Goal: Information Seeking & Learning: Learn about a topic

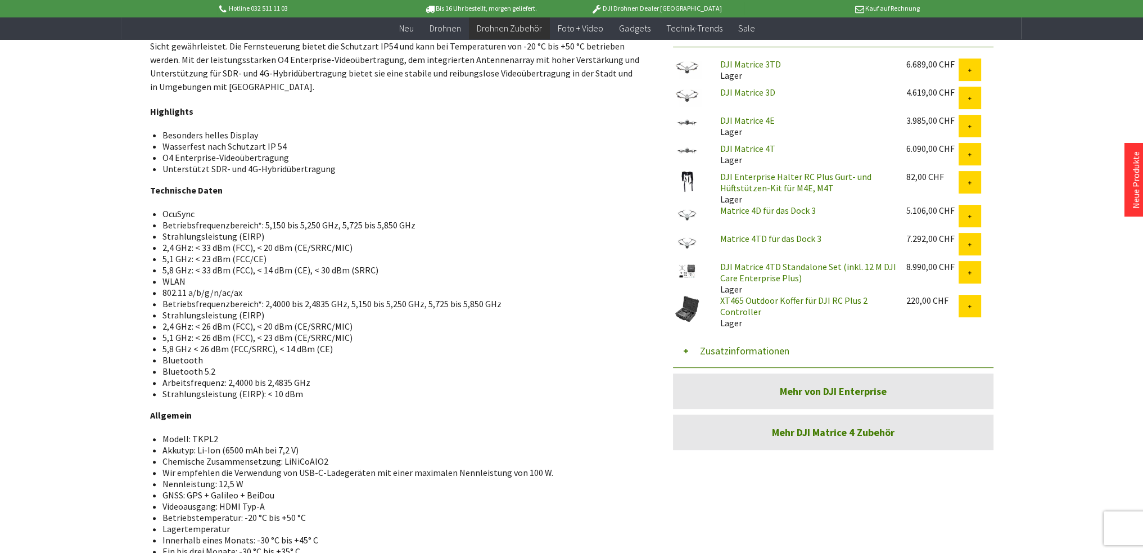
scroll to position [439, 0]
click at [747, 302] on link "XT465 Outdoor Koffer für DJI RC Plus 2 Controller" at bounding box center [793, 306] width 147 height 22
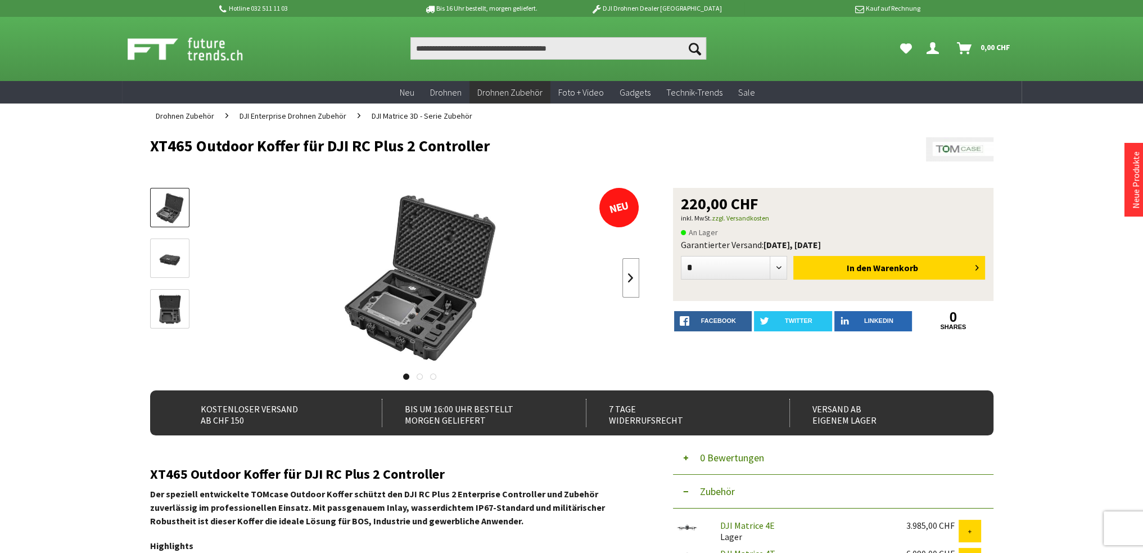
click at [627, 274] on link at bounding box center [630, 277] width 17 height 39
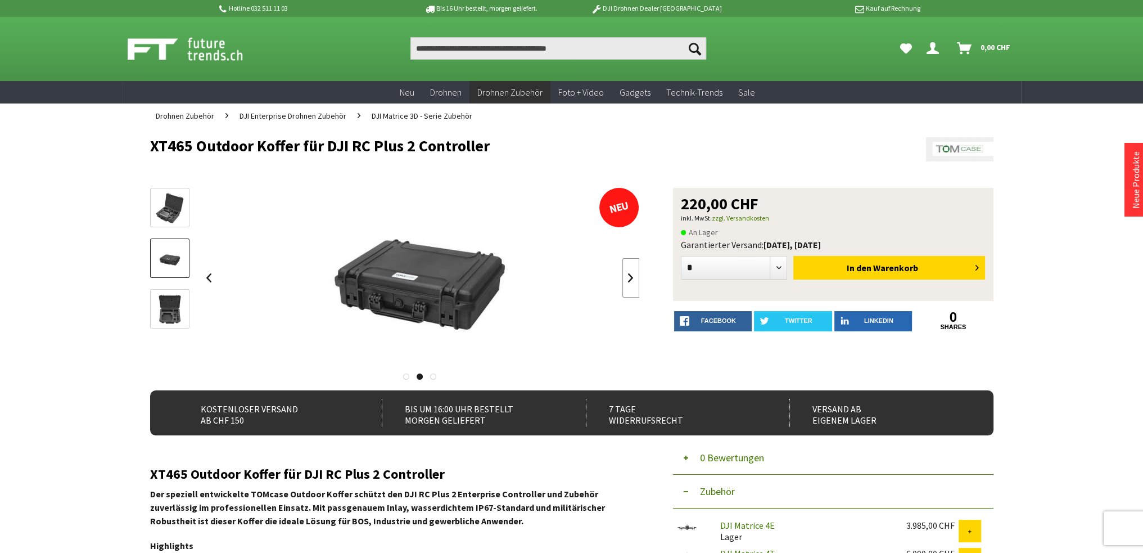
click at [627, 274] on link at bounding box center [630, 277] width 17 height 39
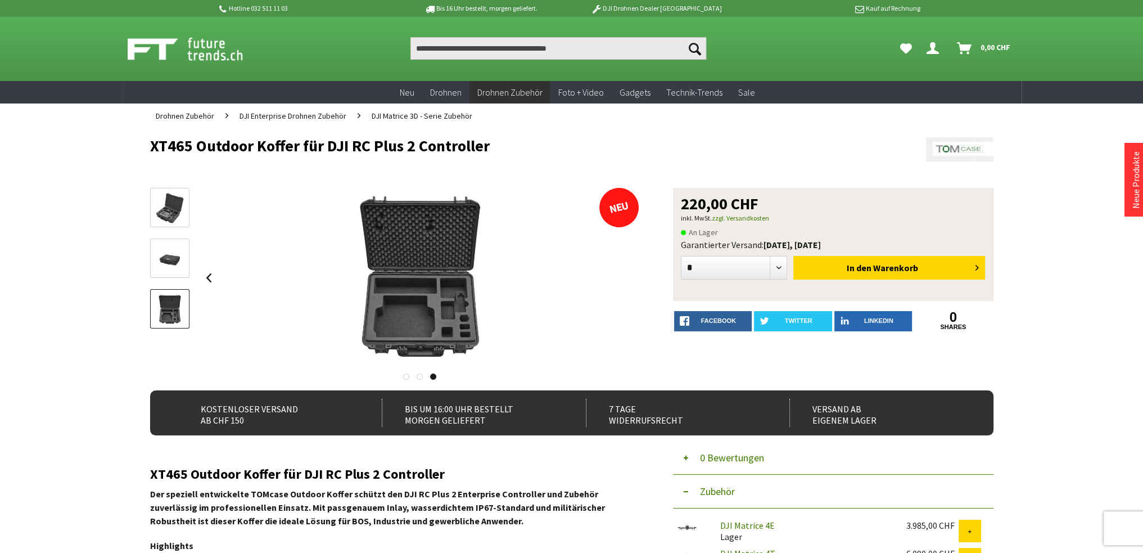
click at [627, 274] on div at bounding box center [420, 278] width 439 height 180
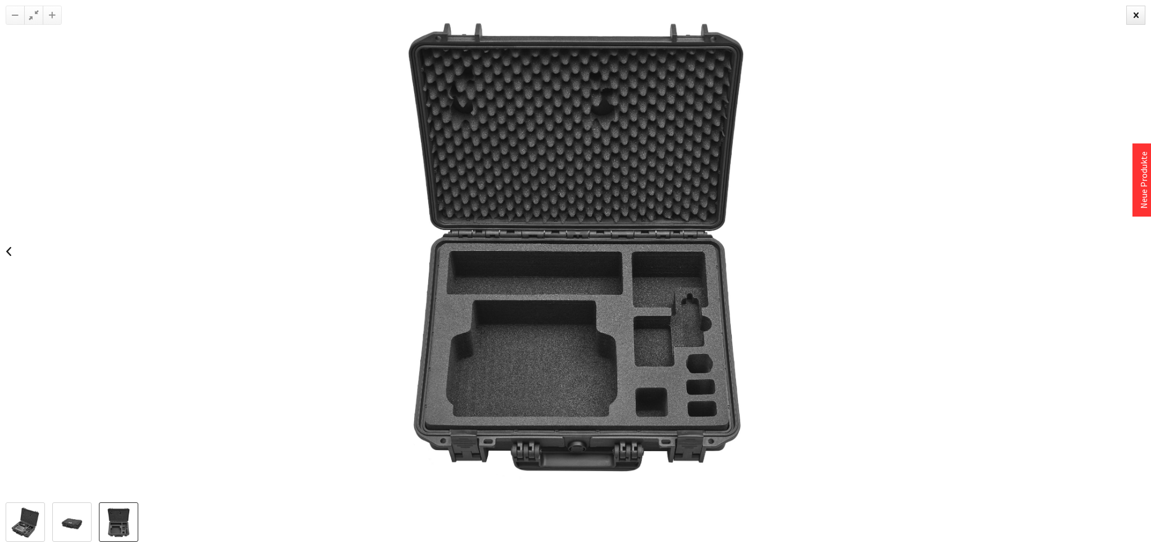
click at [622, 303] on img at bounding box center [576, 251] width 502 height 502
click at [526, 291] on img at bounding box center [576, 251] width 502 height 502
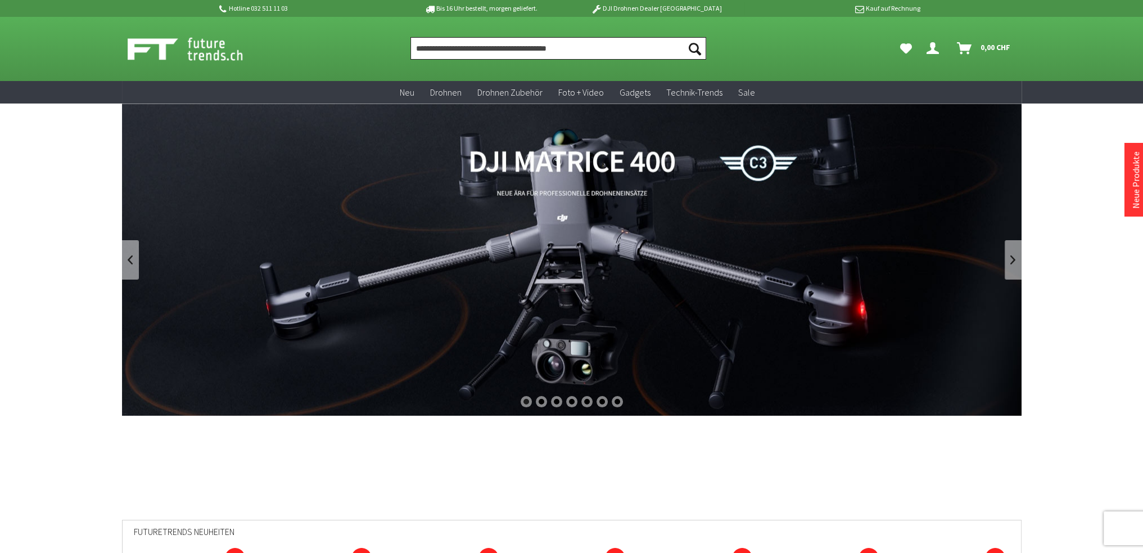
click at [495, 48] on input "Produkt, Marke, Kategorie, EAN, Artikelnummer…" at bounding box center [558, 48] width 296 height 22
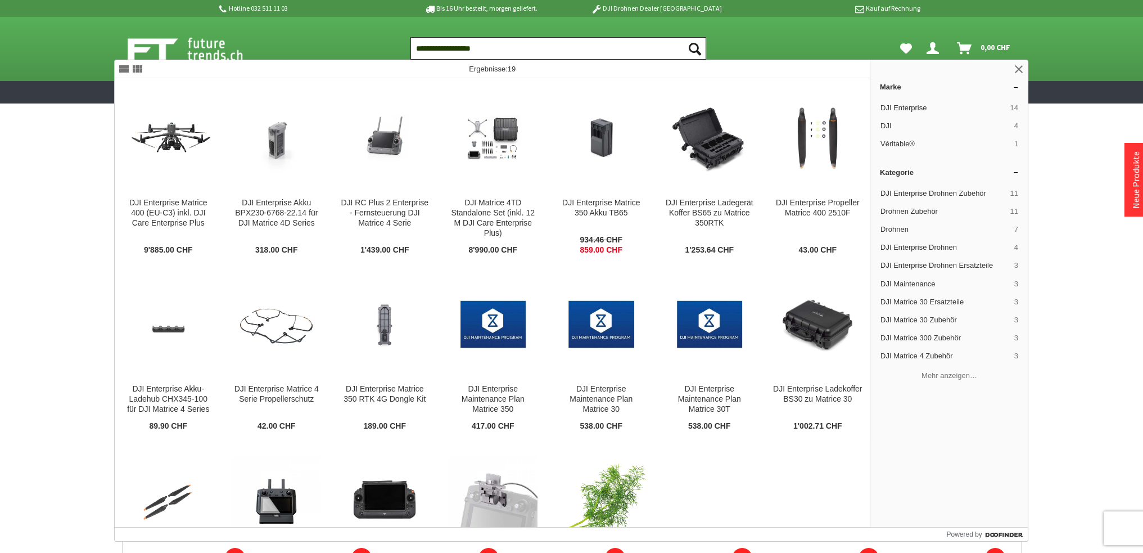
drag, startPoint x: 459, startPoint y: 47, endPoint x: 494, endPoint y: 43, distance: 35.0
click at [494, 47] on input "**********" at bounding box center [558, 48] width 296 height 22
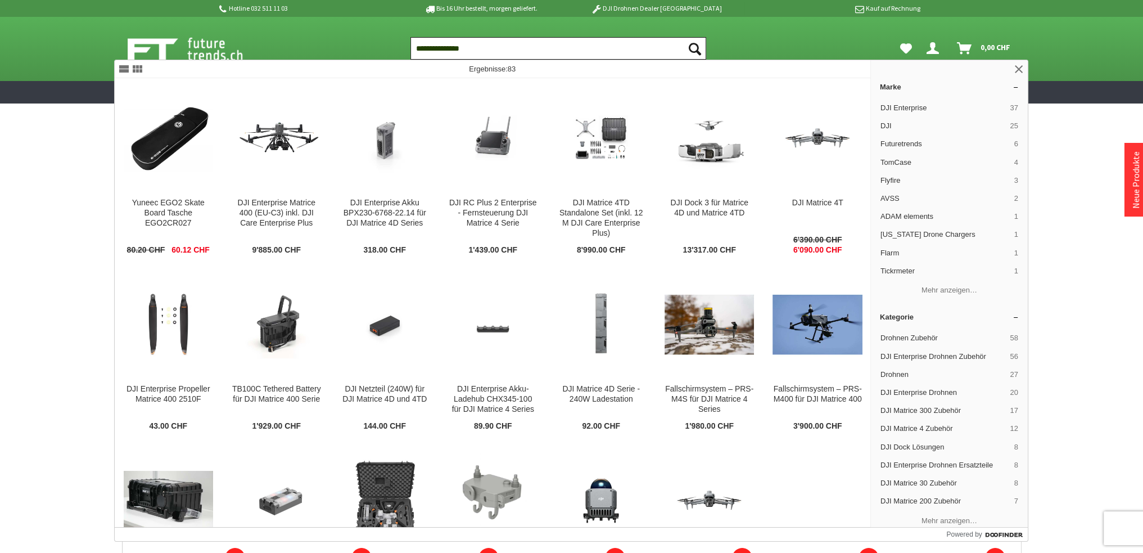
type input "**********"
click at [683, 37] on button "Suchen" at bounding box center [695, 48] width 24 height 22
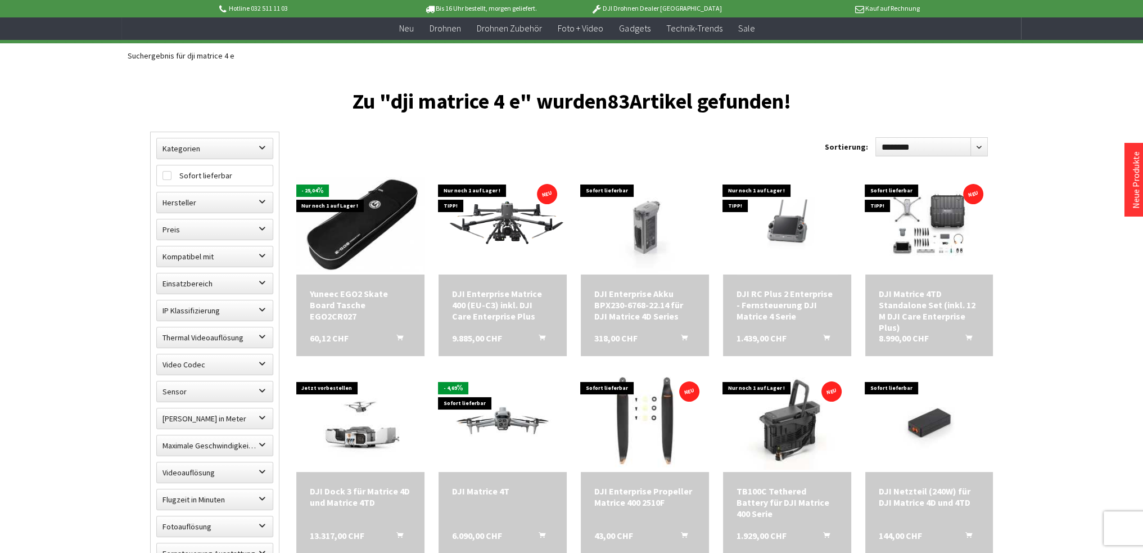
scroll to position [112, 0]
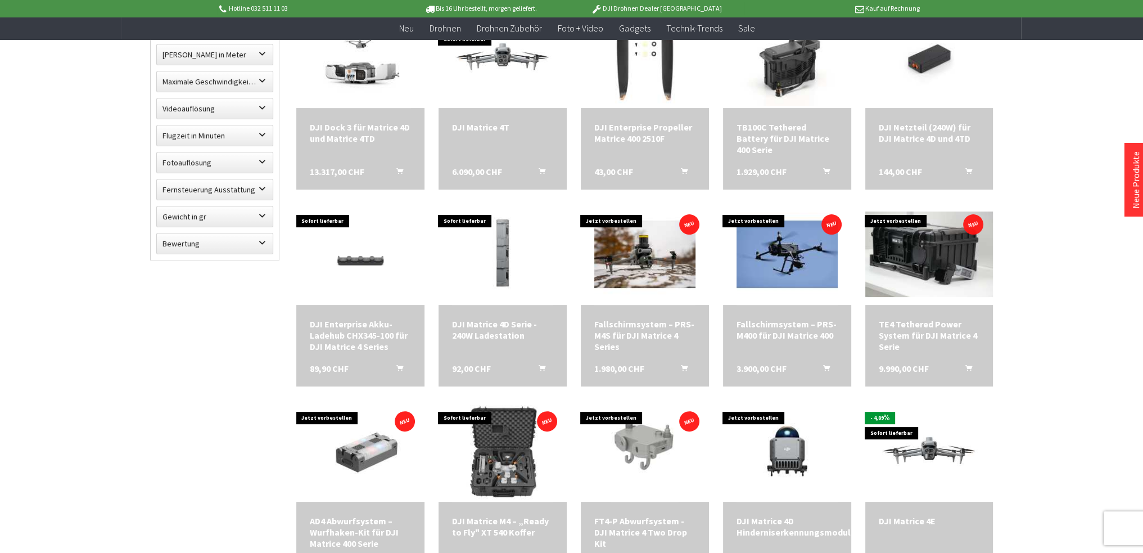
scroll to position [450, 0]
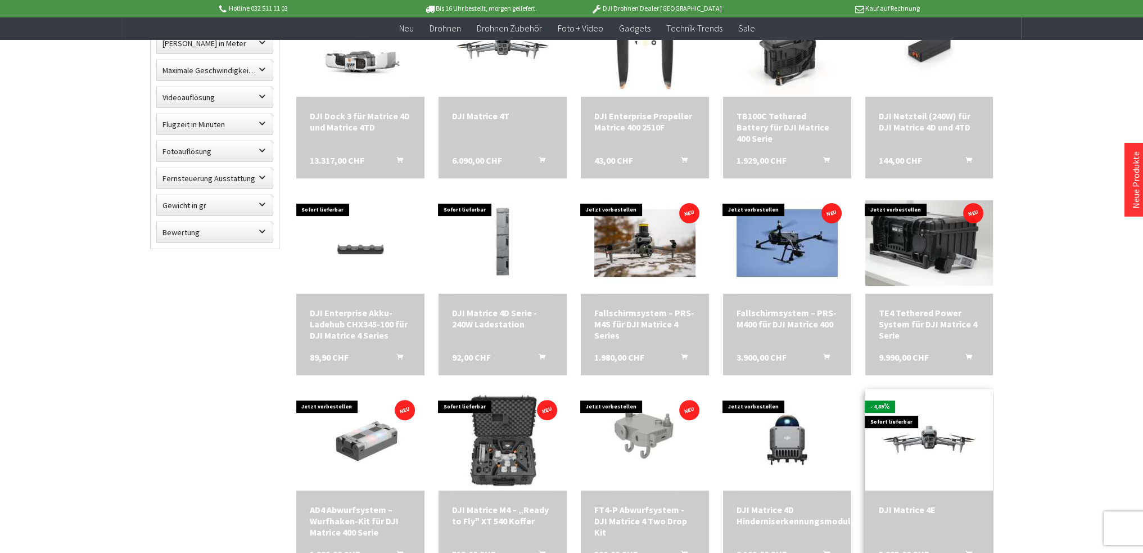
scroll to position [394, 0]
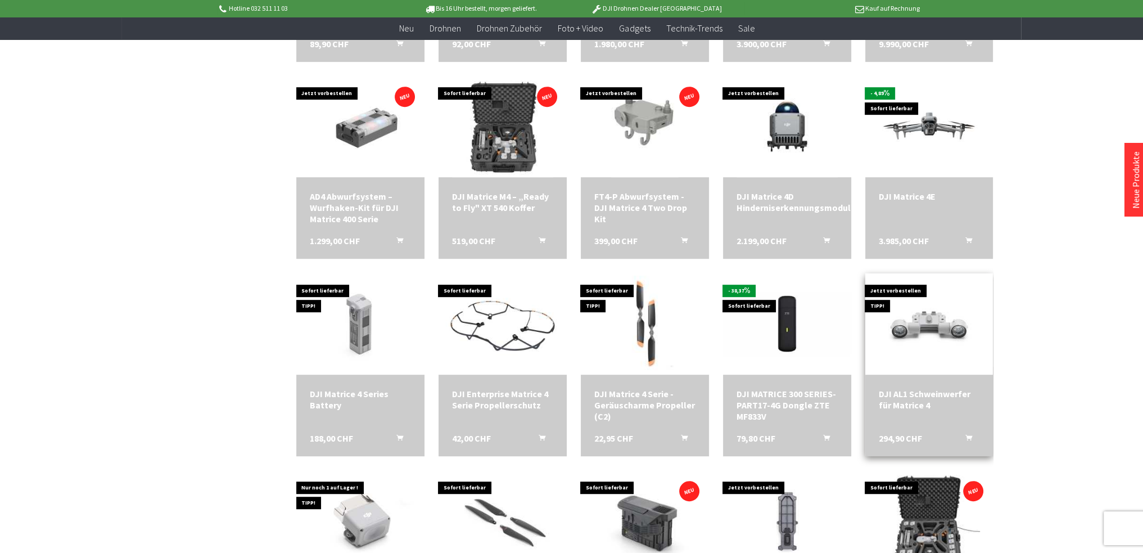
scroll to position [731, 0]
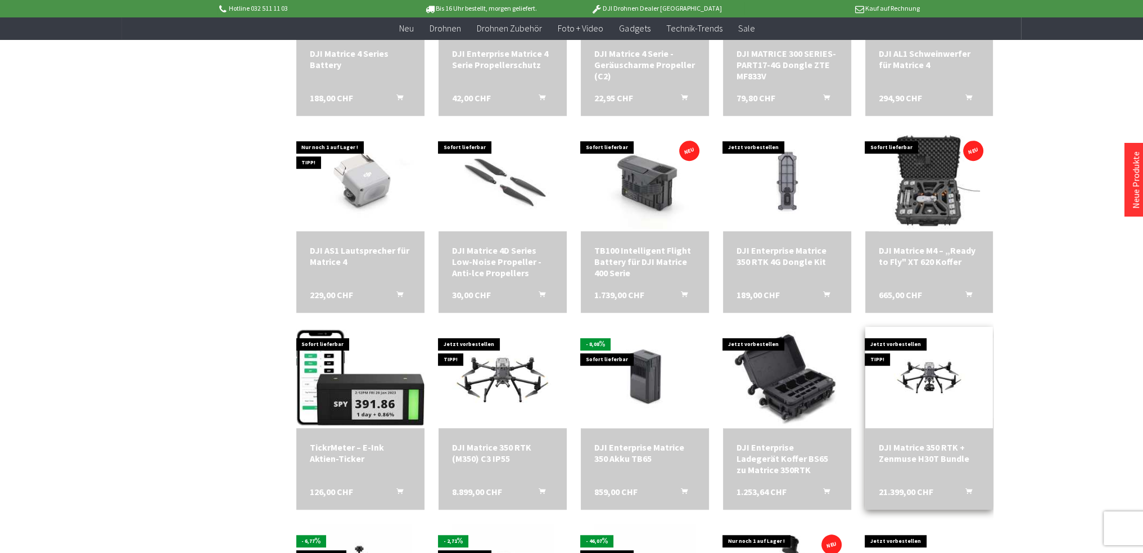
scroll to position [1068, 0]
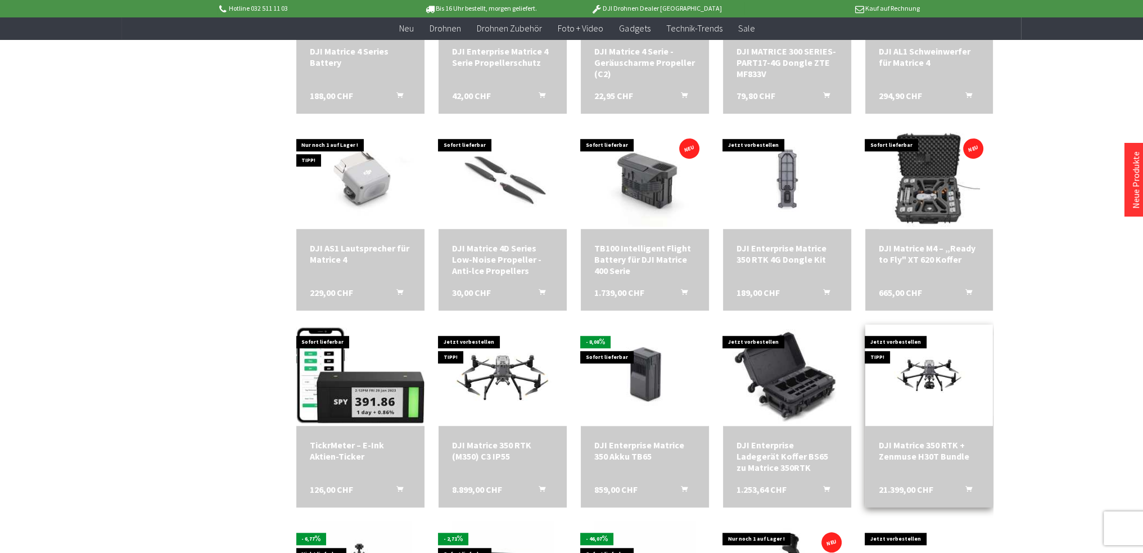
scroll to position [900, 0]
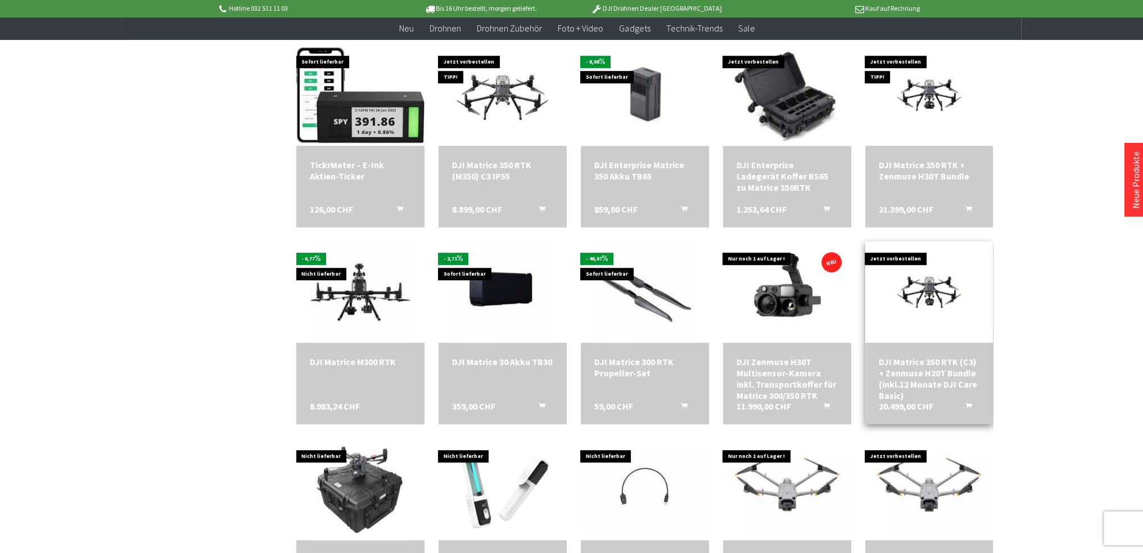
scroll to position [1349, 0]
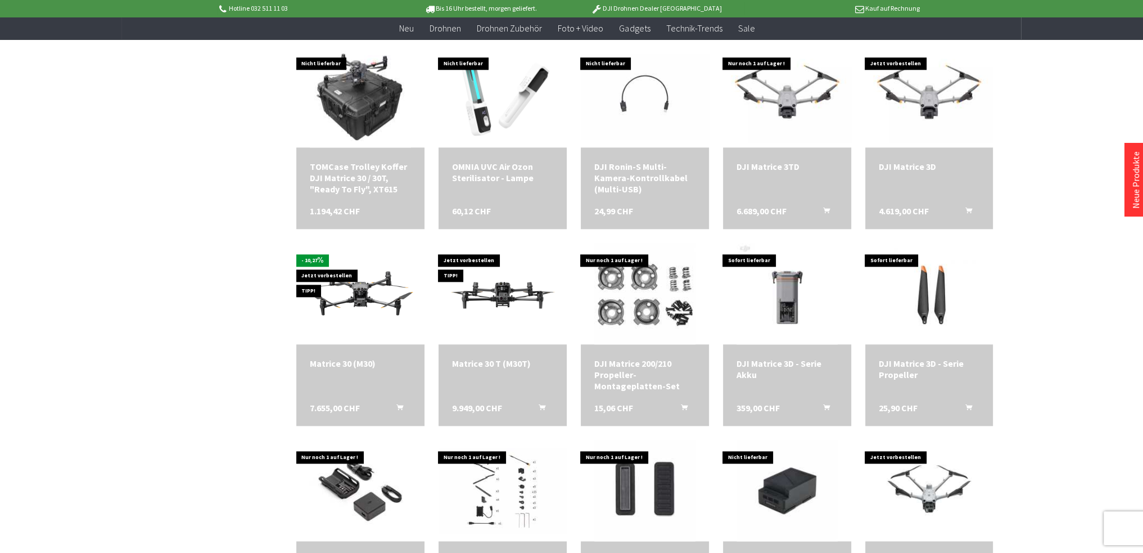
scroll to position [1743, 0]
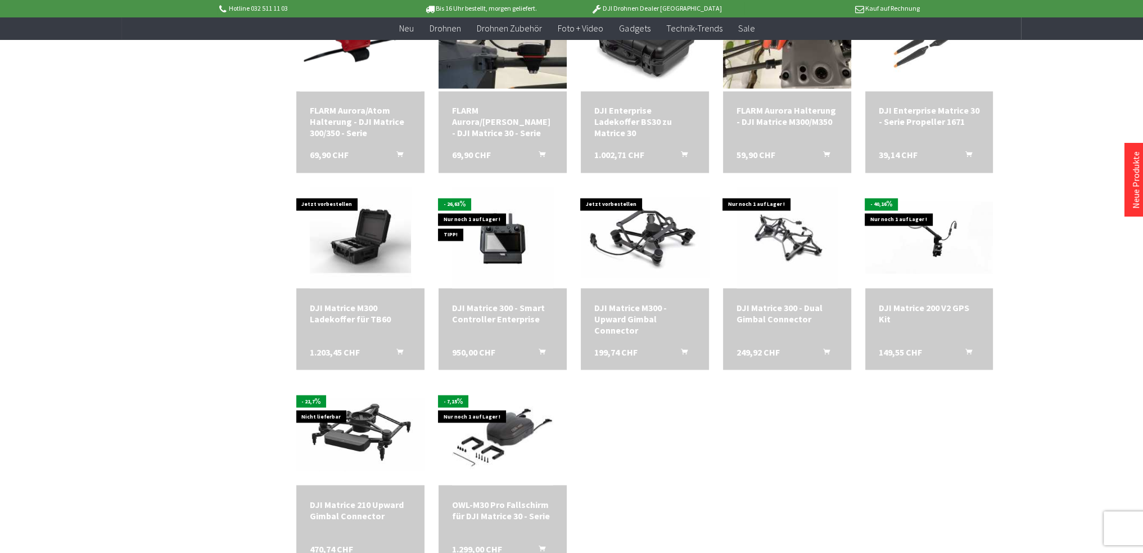
scroll to position [2586, 0]
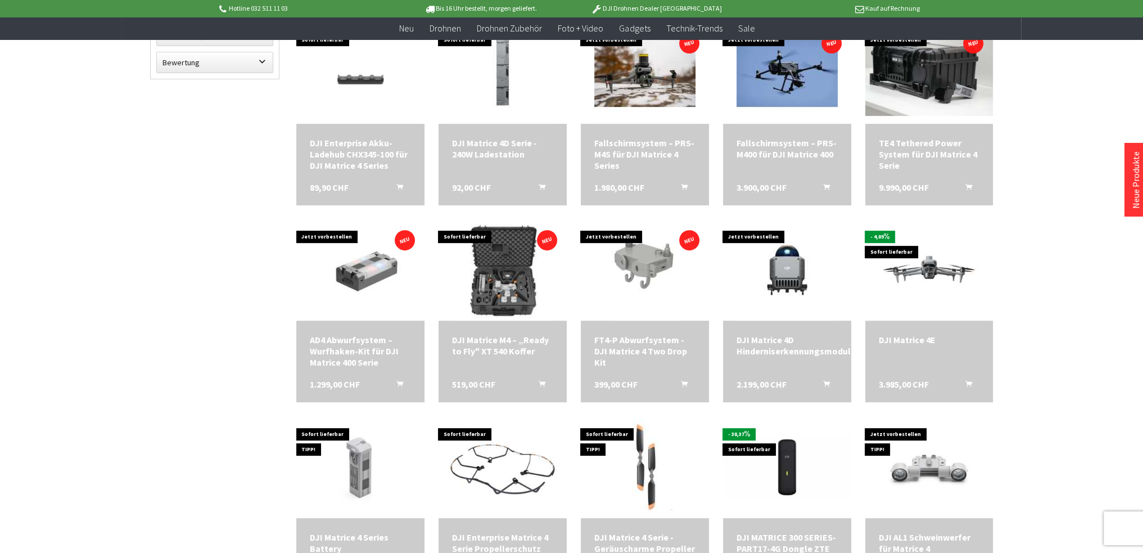
scroll to position [562, 0]
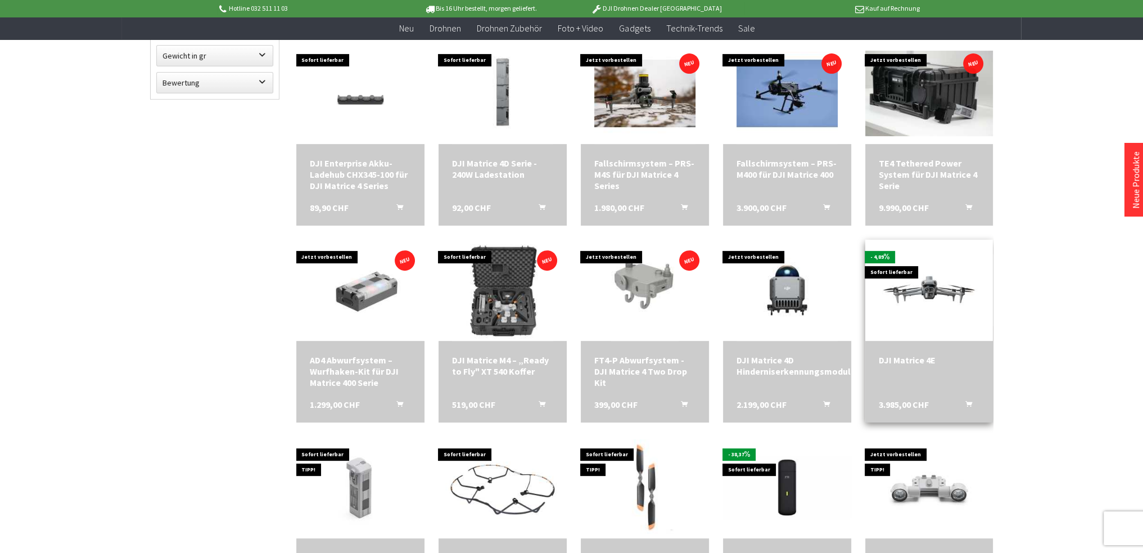
click at [920, 382] on div "DJI Matrice 4E 3.985,00 CHF In den Warenkorb" at bounding box center [929, 382] width 128 height 82
click at [915, 357] on div "DJI Matrice 4E" at bounding box center [929, 359] width 101 height 11
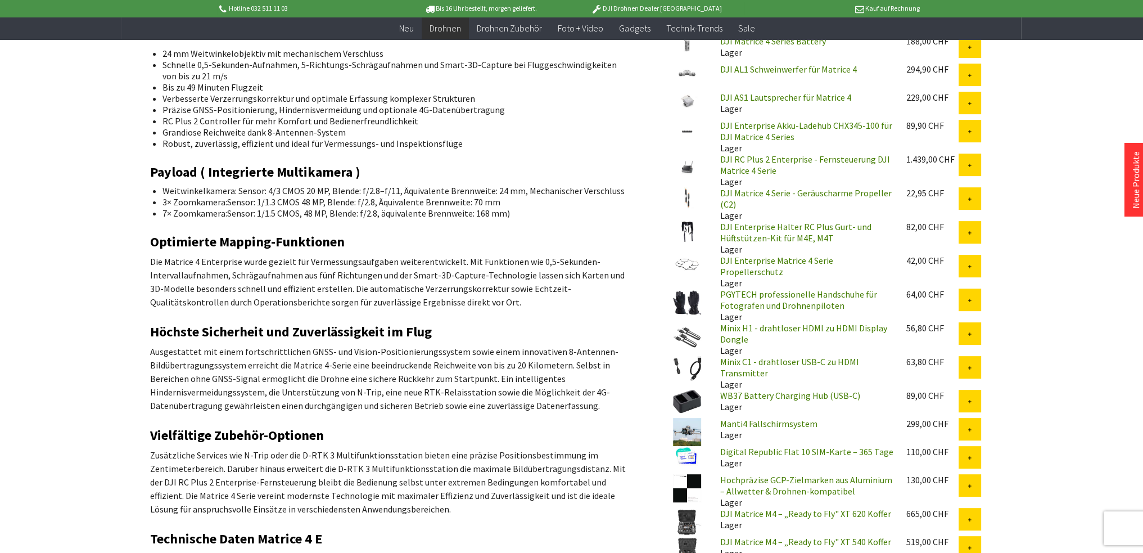
scroll to position [562, 0]
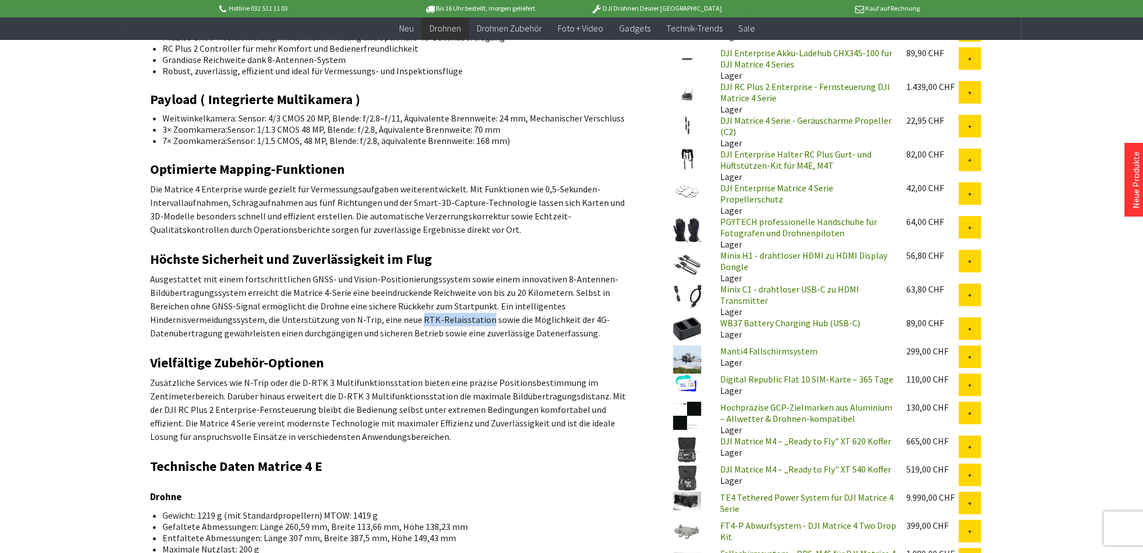
drag, startPoint x: 301, startPoint y: 317, endPoint x: 364, endPoint y: 317, distance: 63.0
click at [364, 317] on p "Ausgestattet mit einem fortschrittlichen GNSS- und Vision-Positionierungssystem…" at bounding box center [394, 305] width 489 height 67
copy p "RTK-Relaisstation"
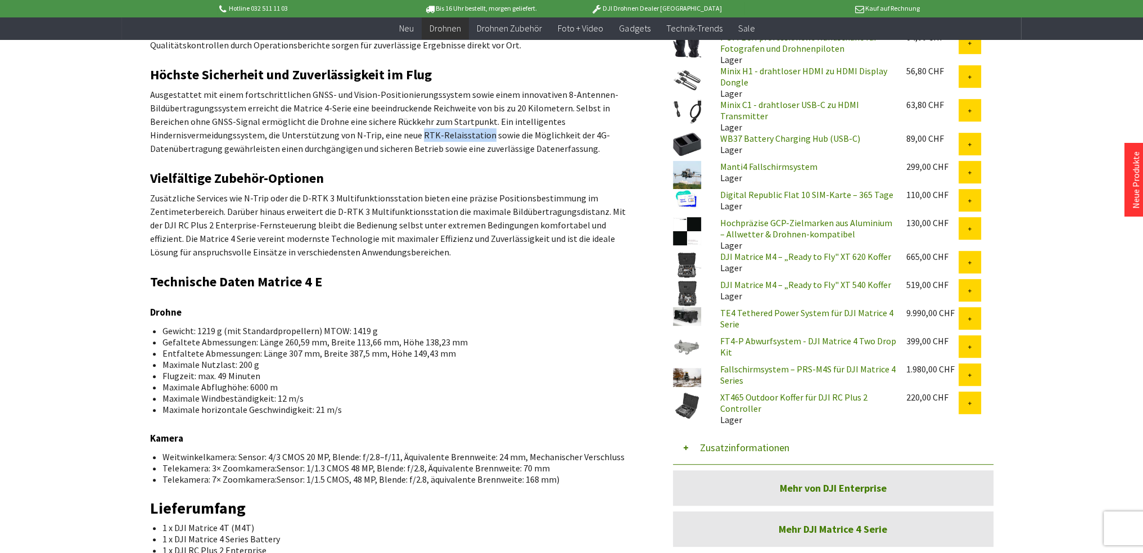
scroll to position [731, 0]
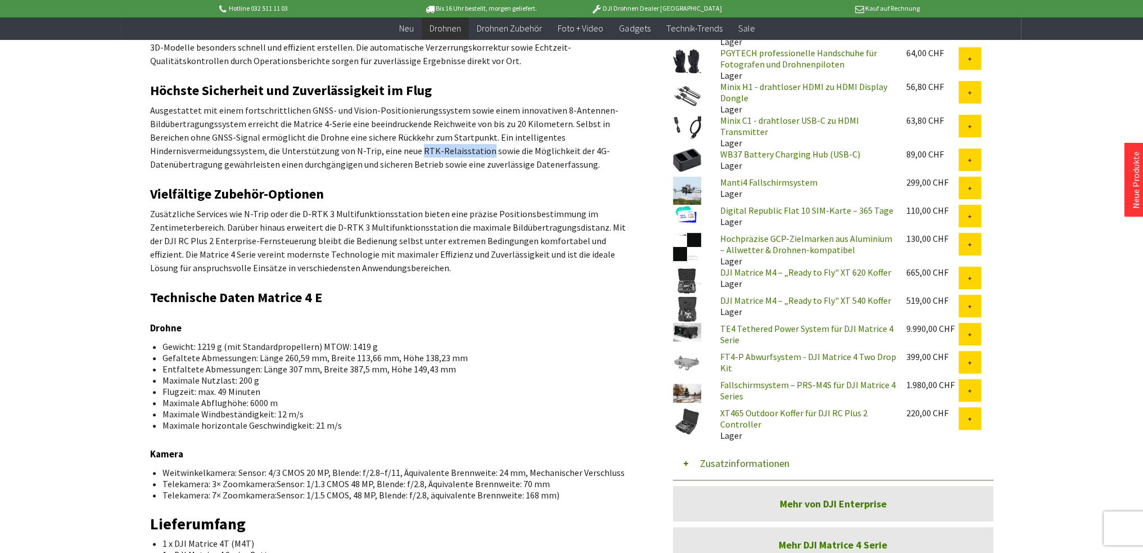
click at [688, 236] on img at bounding box center [687, 247] width 28 height 28
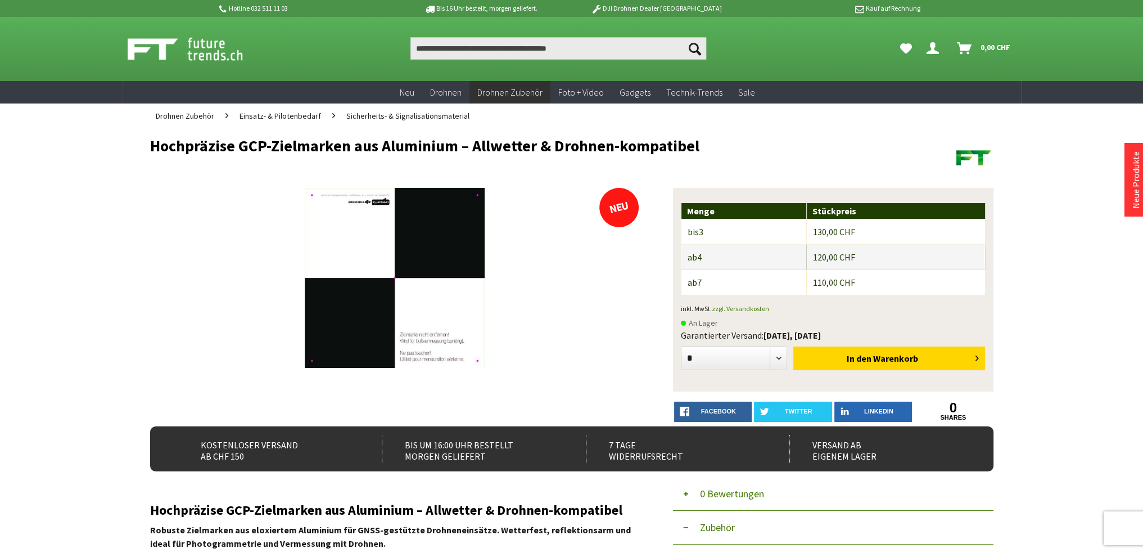
click at [701, 279] on span "7" at bounding box center [699, 282] width 4 height 11
click at [828, 274] on td "110,00 CHF" at bounding box center [896, 282] width 178 height 25
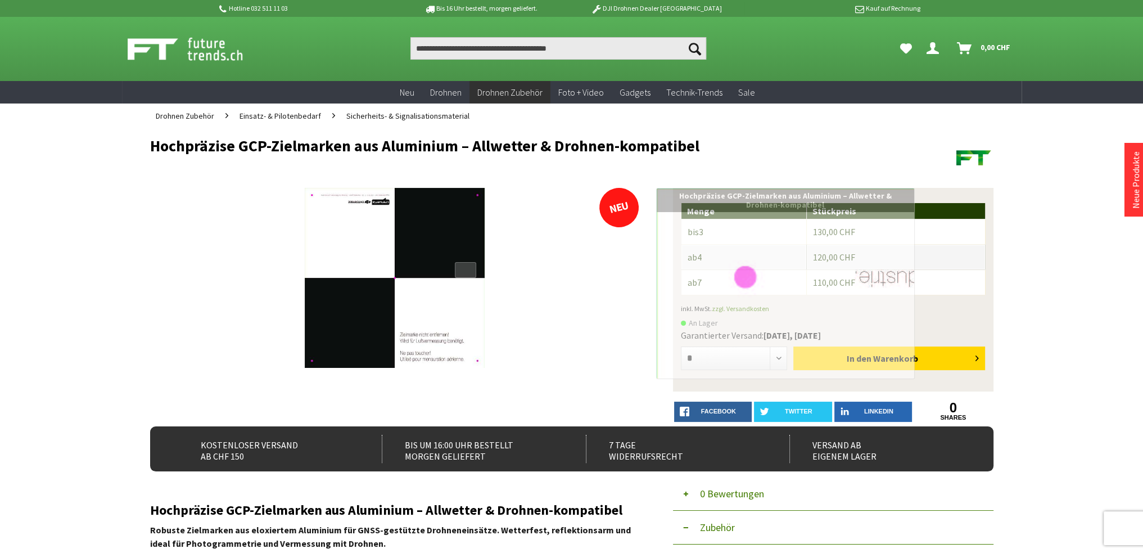
click at [470, 274] on div at bounding box center [465, 270] width 21 height 16
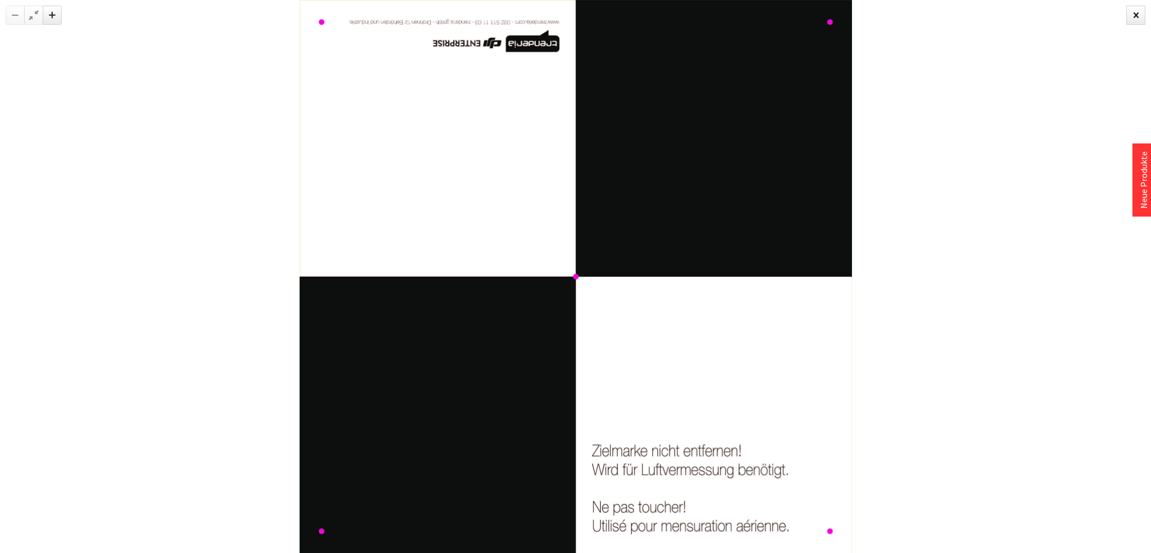
click at [618, 321] on img at bounding box center [576, 276] width 553 height 553
click at [923, 342] on div at bounding box center [575, 276] width 1151 height 553
click at [997, 331] on div at bounding box center [575, 276] width 1151 height 553
click at [192, 128] on div at bounding box center [575, 276] width 1151 height 553
click at [1141, 15] on div at bounding box center [1136, 15] width 19 height 19
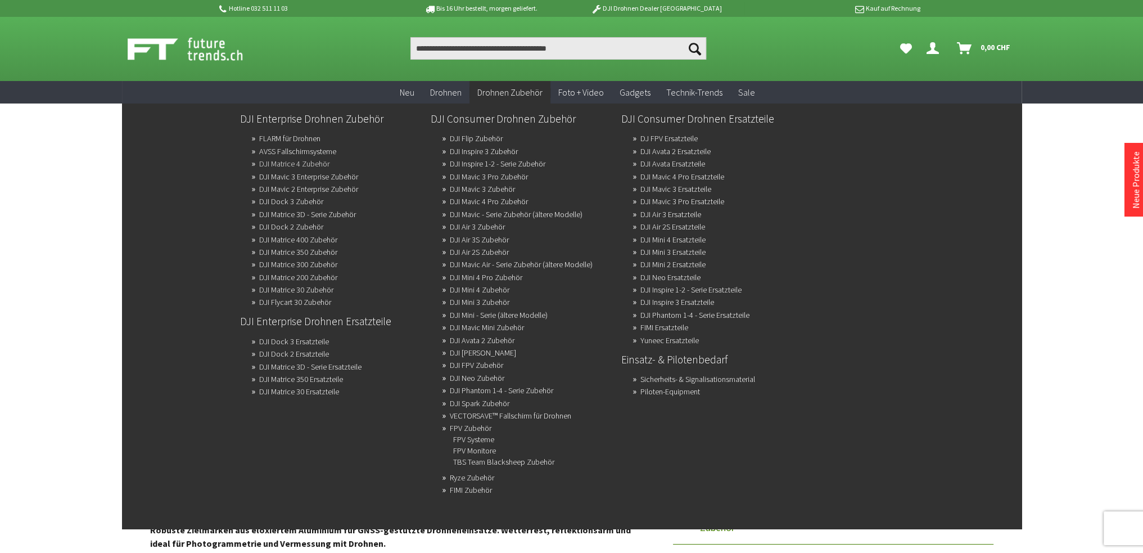
click at [306, 163] on link "DJI Matrice 4 Zubehör" at bounding box center [294, 164] width 70 height 16
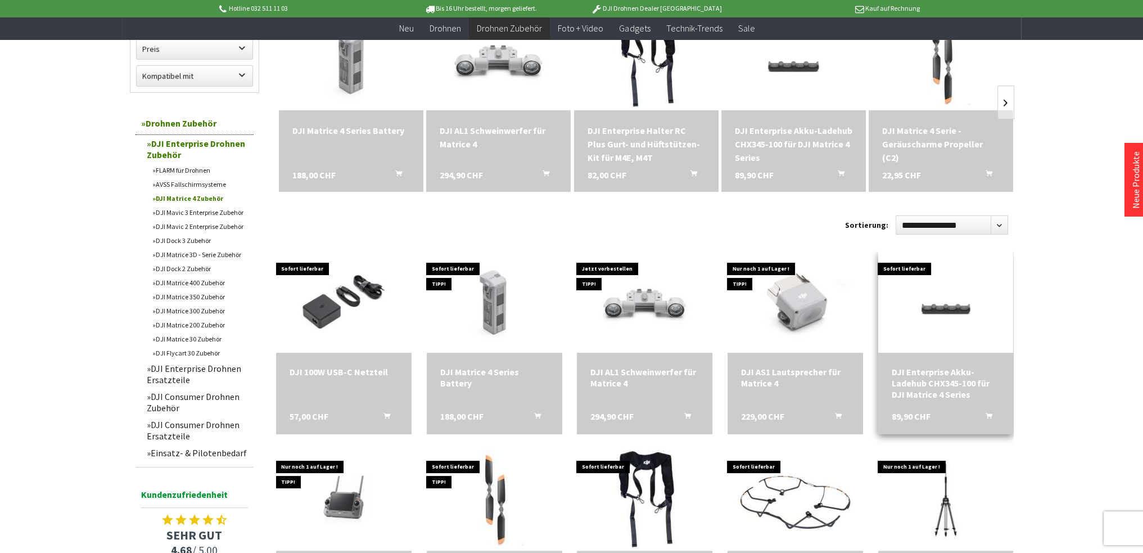
scroll to position [225, 0]
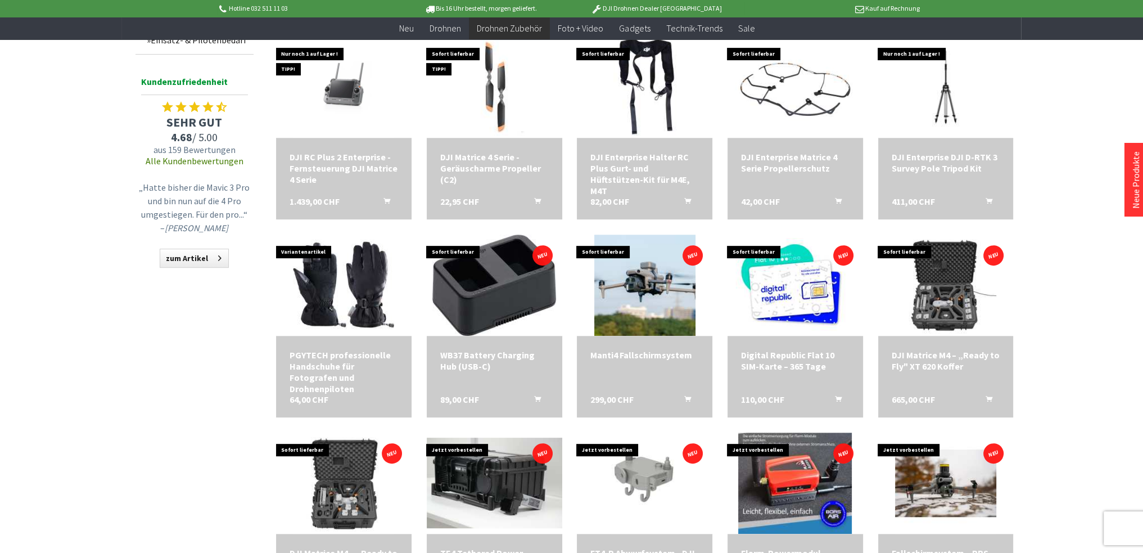
scroll to position [562, 0]
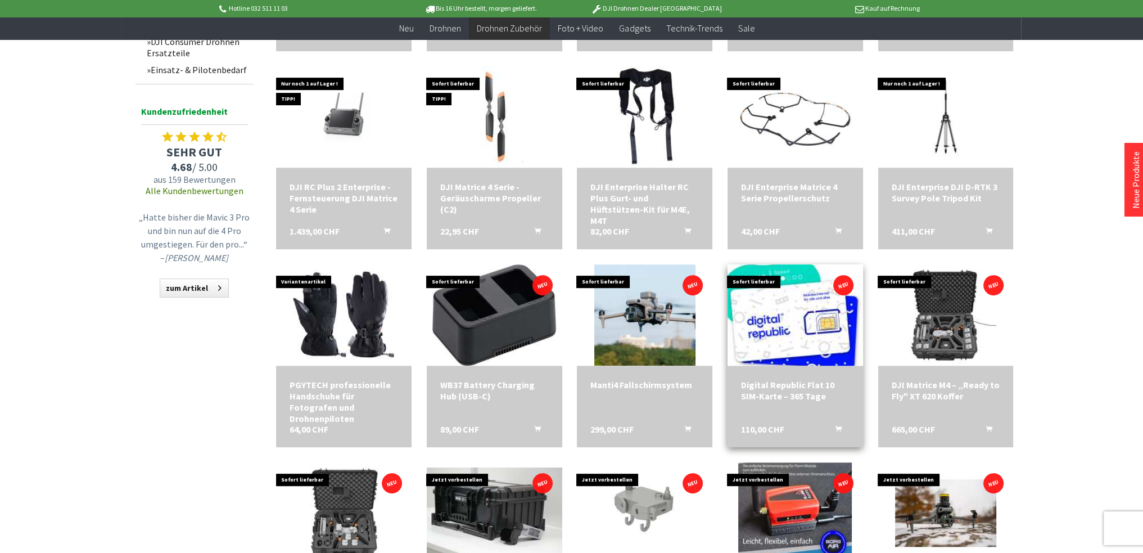
click at [791, 332] on img at bounding box center [795, 315] width 189 height 132
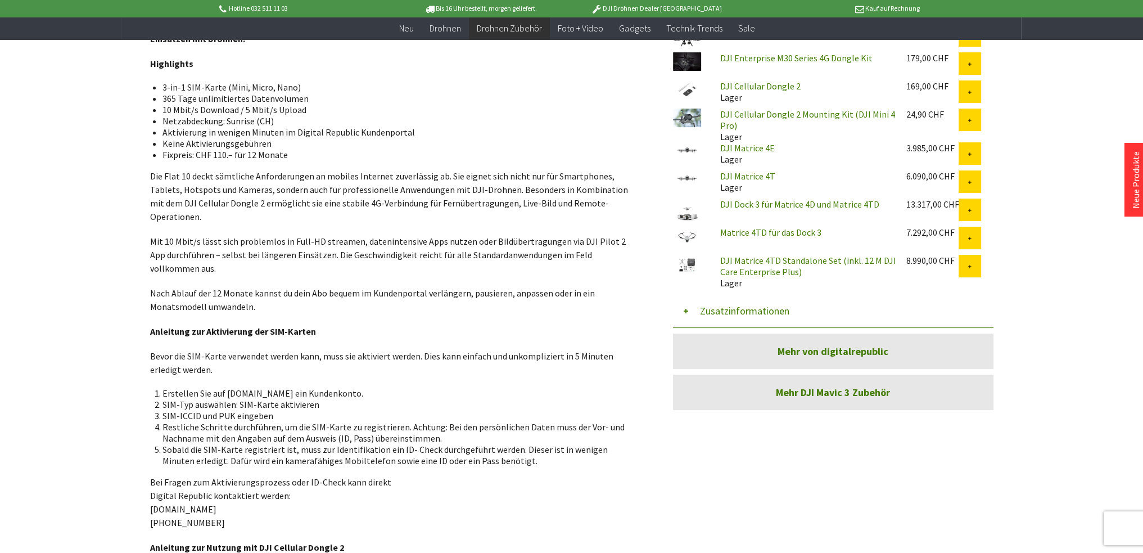
scroll to position [394, 0]
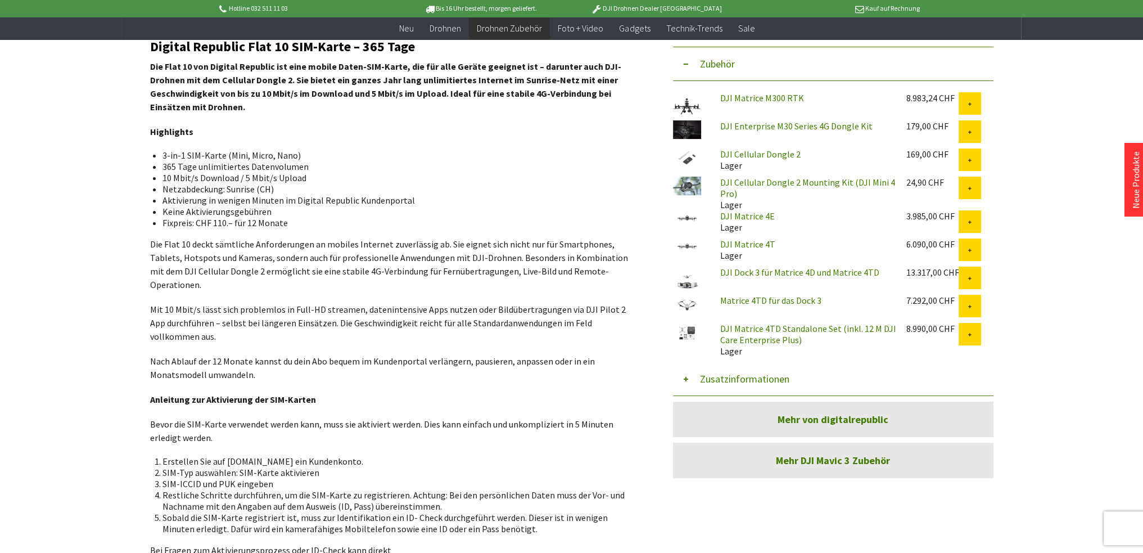
click at [527, 255] on p "Die Flat 10 deckt sämtliche Anforderungen an mobiles Internet zuverlässig ab. S…" at bounding box center [394, 264] width 489 height 54
click at [830, 418] on link "Mehr von digitalrepublic" at bounding box center [833, 418] width 320 height 35
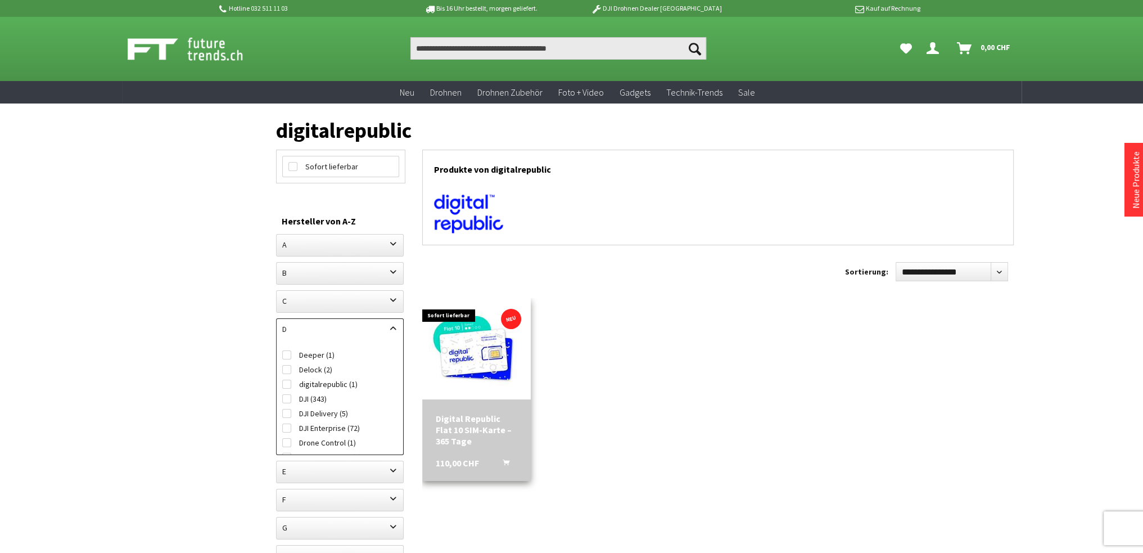
click at [458, 447] on div "Digital Republic Flat 10 SIM-Karte – 365 Tage 110,00 CHF In den Warenkorb" at bounding box center [476, 440] width 109 height 82
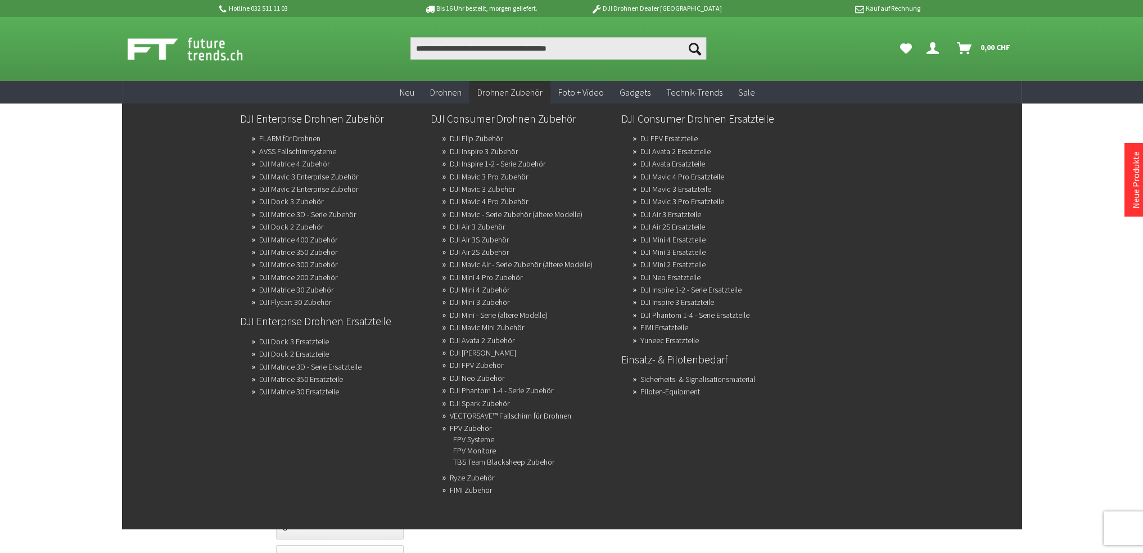
click at [295, 162] on link "DJI Matrice 4 Zubehör" at bounding box center [294, 164] width 70 height 16
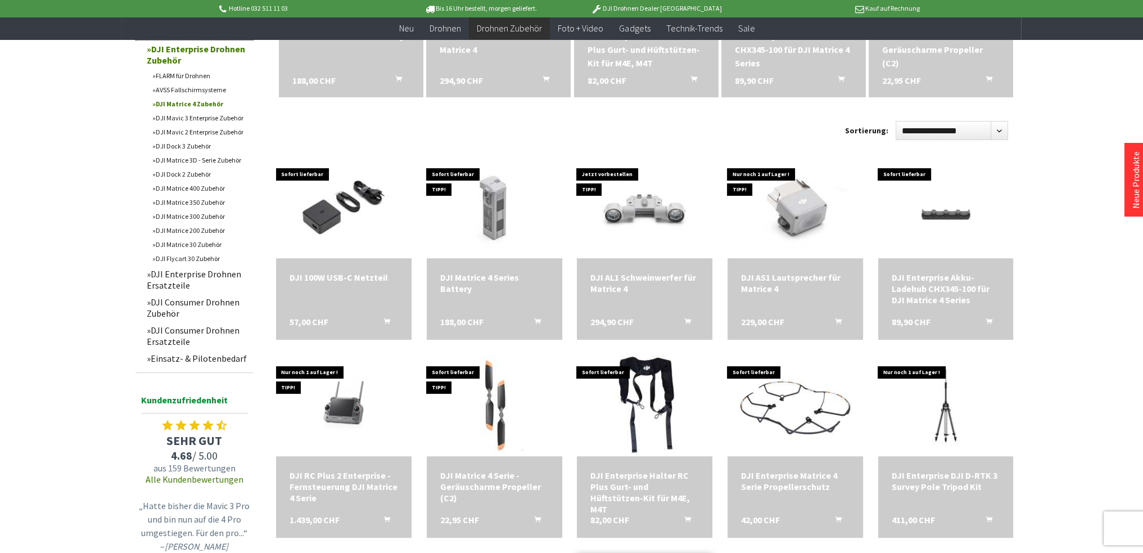
scroll to position [270, 0]
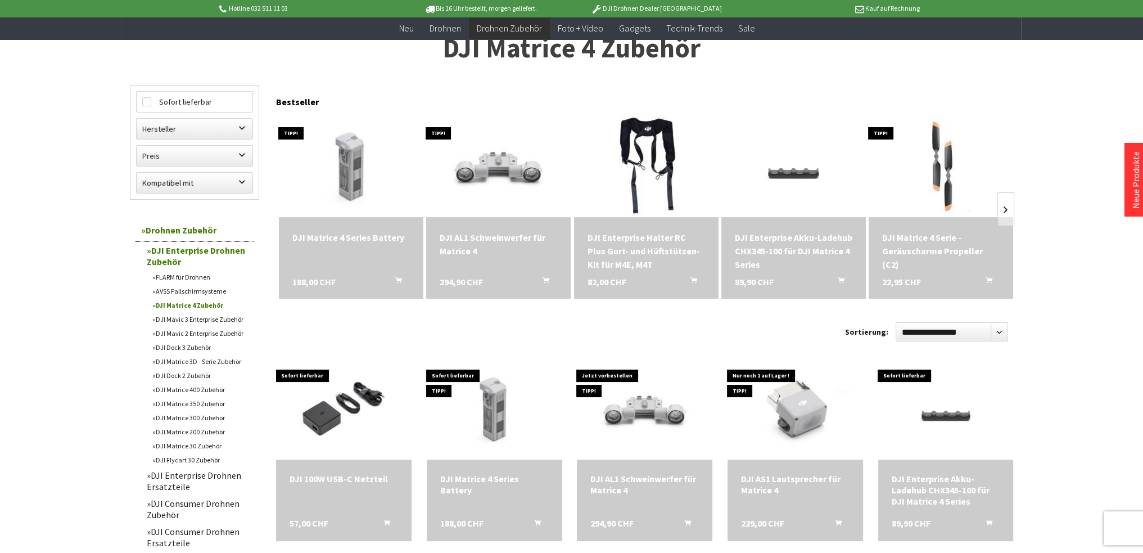
scroll to position [46, 0]
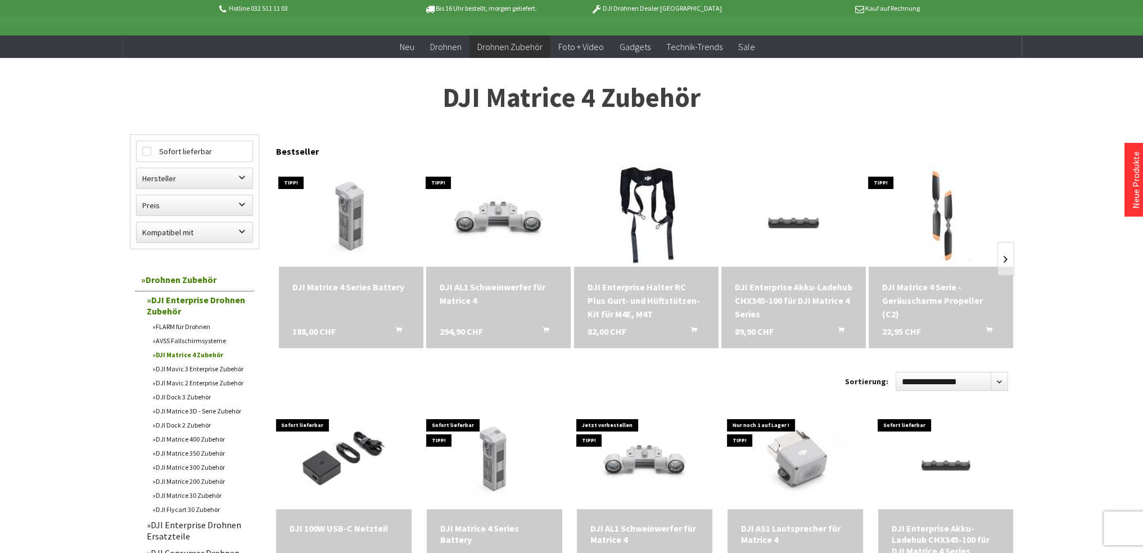
click at [782, 299] on div "DJI Enterprise Akku-Ladehub CHX345-100 für DJI Matrice 4 Series" at bounding box center [794, 300] width 118 height 40
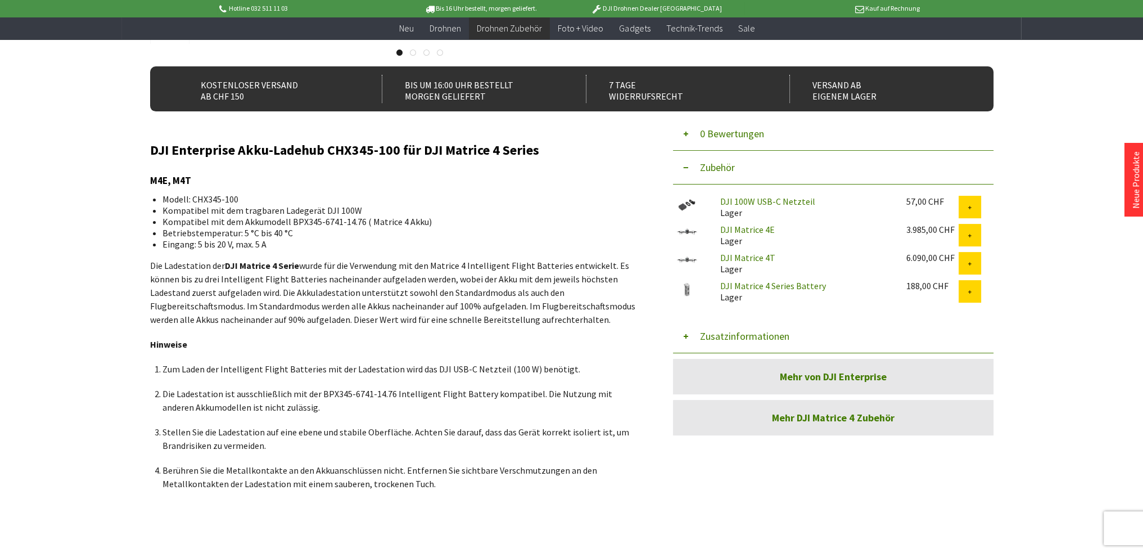
scroll to position [337, 0]
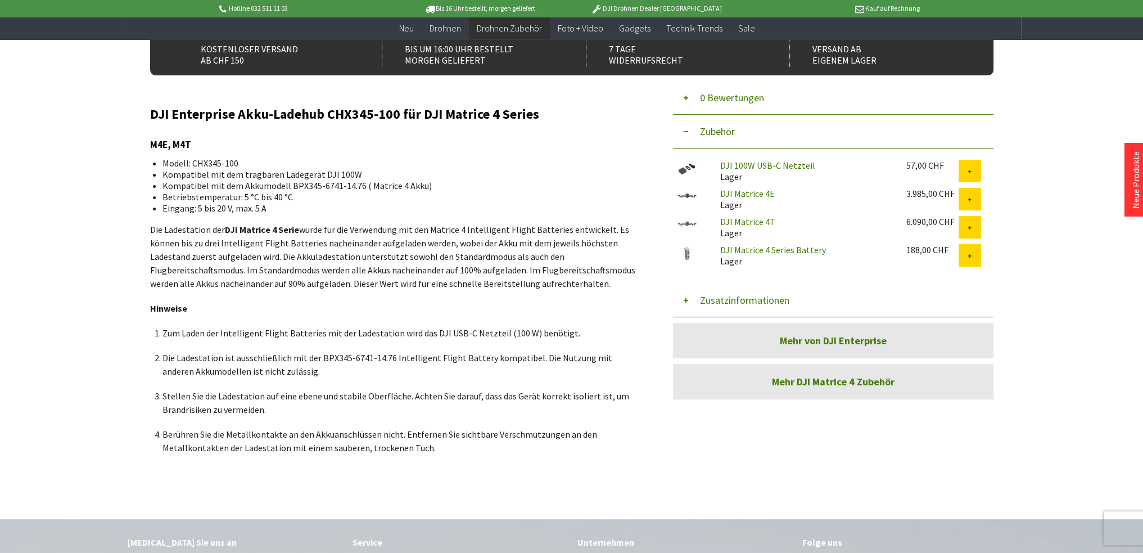
click at [750, 192] on link "DJI Matrice 4E" at bounding box center [747, 193] width 55 height 11
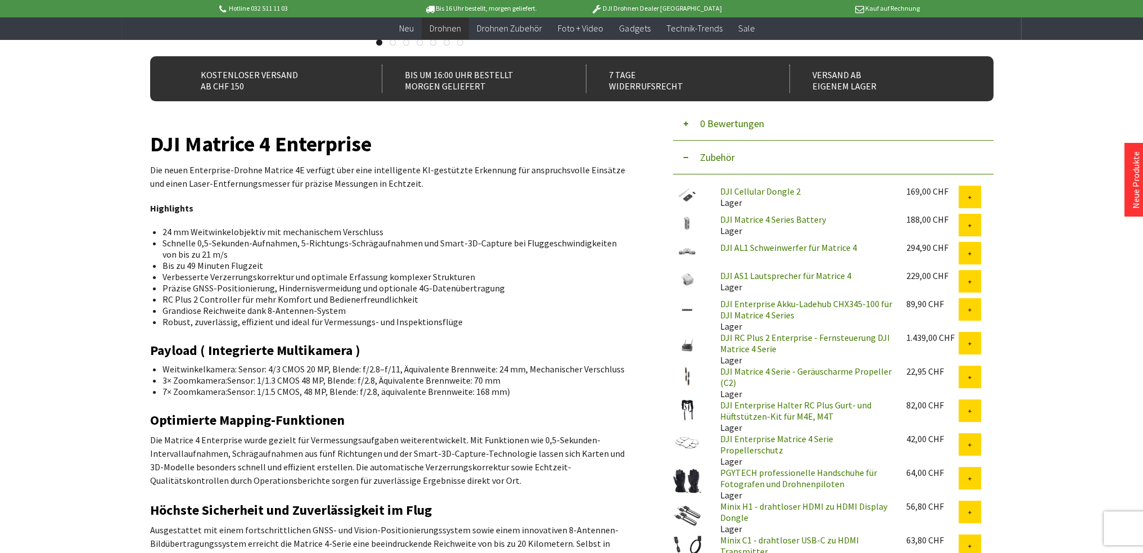
scroll to position [281, 0]
